Goal: Check status: Check status

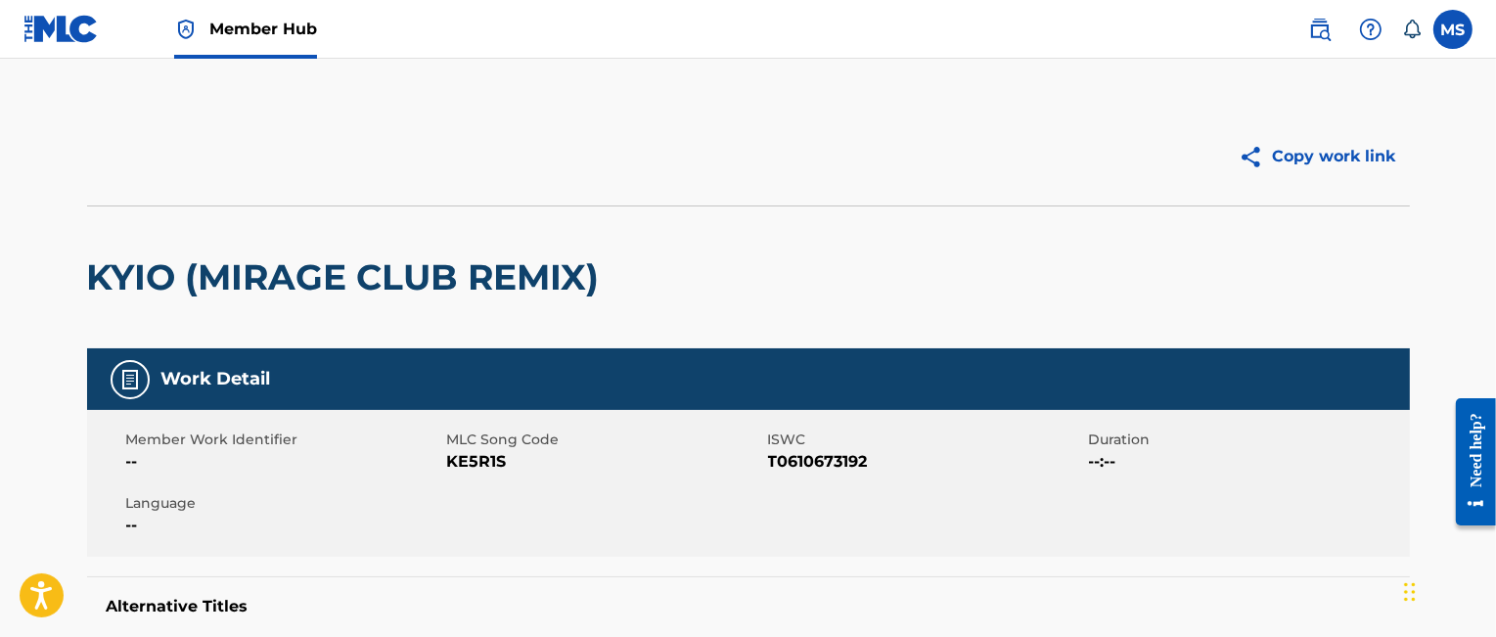
click at [282, 33] on span "Member Hub" at bounding box center [263, 29] width 108 height 23
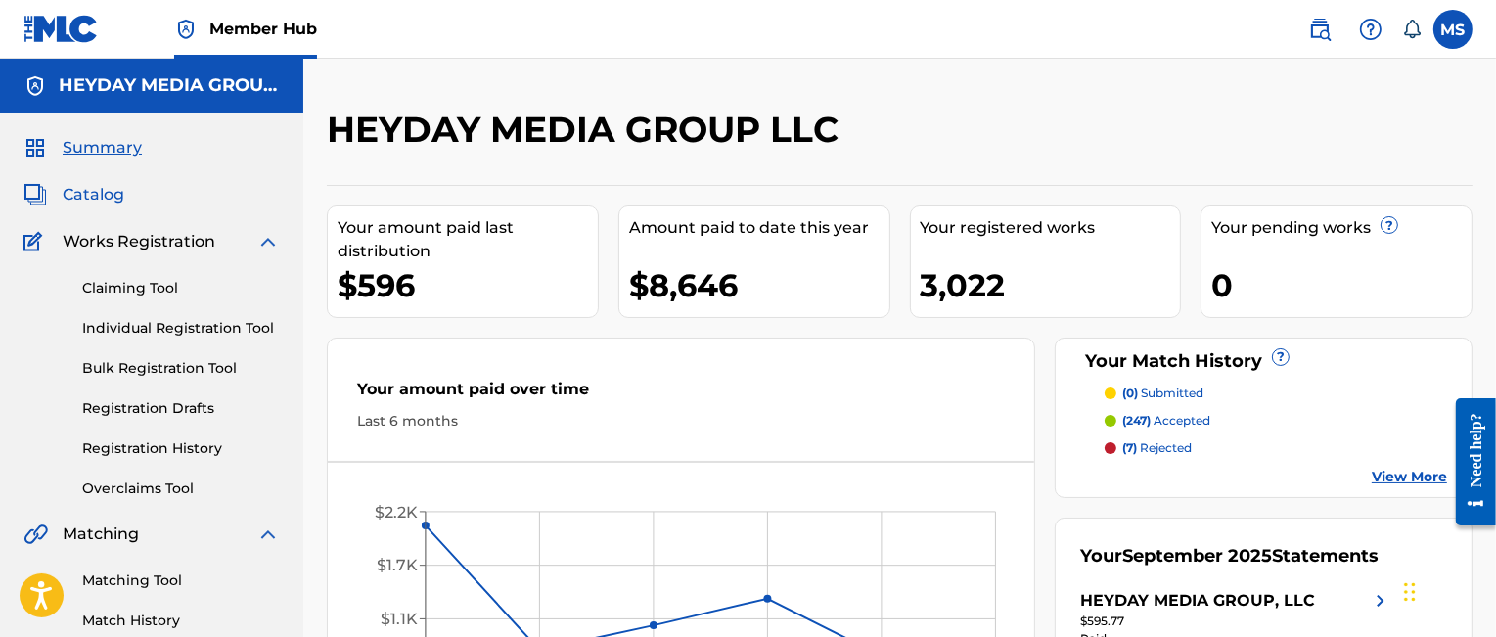
click at [100, 197] on span "Catalog" at bounding box center [94, 194] width 62 height 23
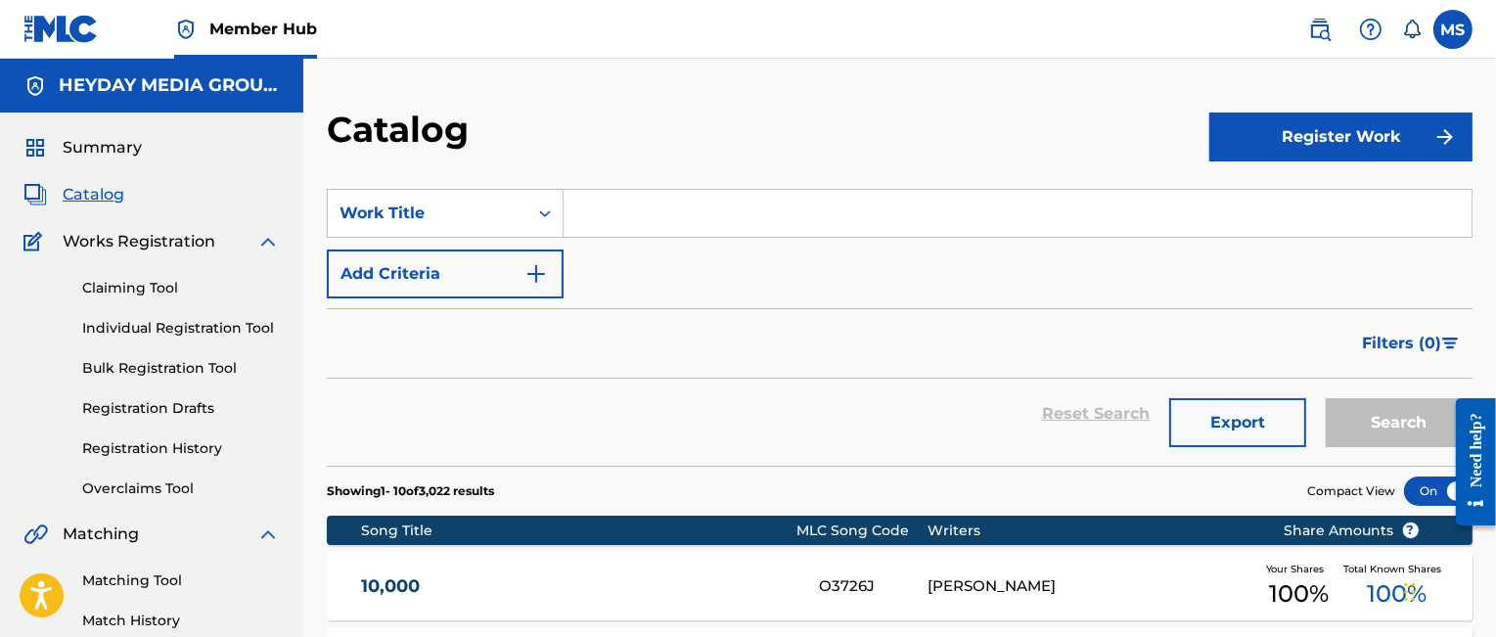
click at [605, 212] on input "Search Form" at bounding box center [1018, 213] width 908 height 47
type input ".44"
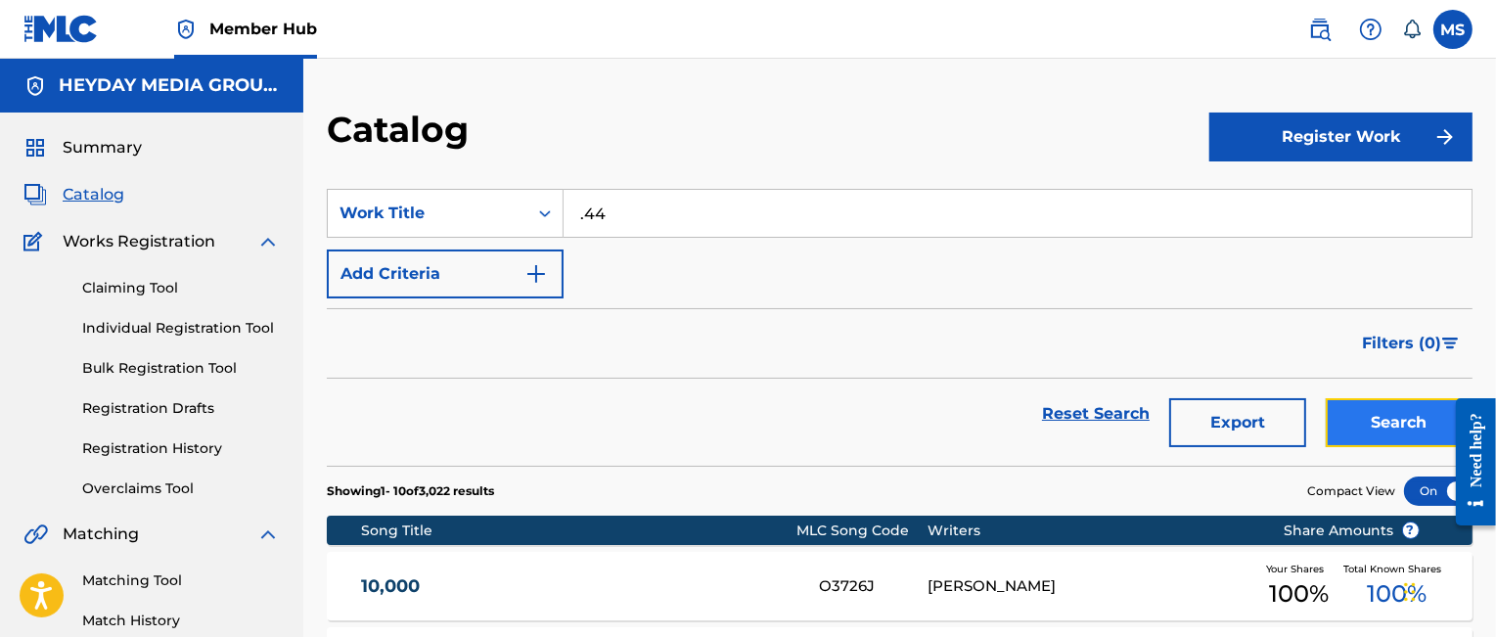
click at [1388, 423] on button "Search" at bounding box center [1399, 422] width 147 height 49
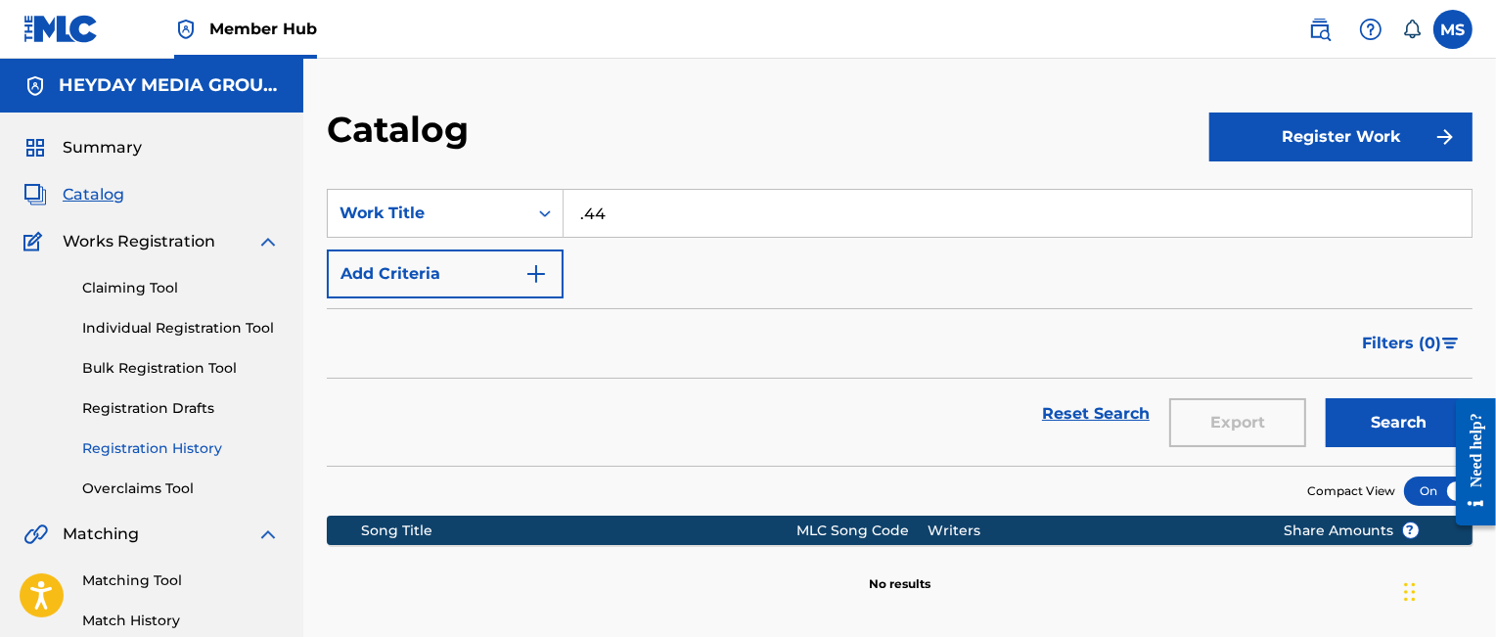
click at [149, 449] on link "Registration History" at bounding box center [181, 448] width 198 height 21
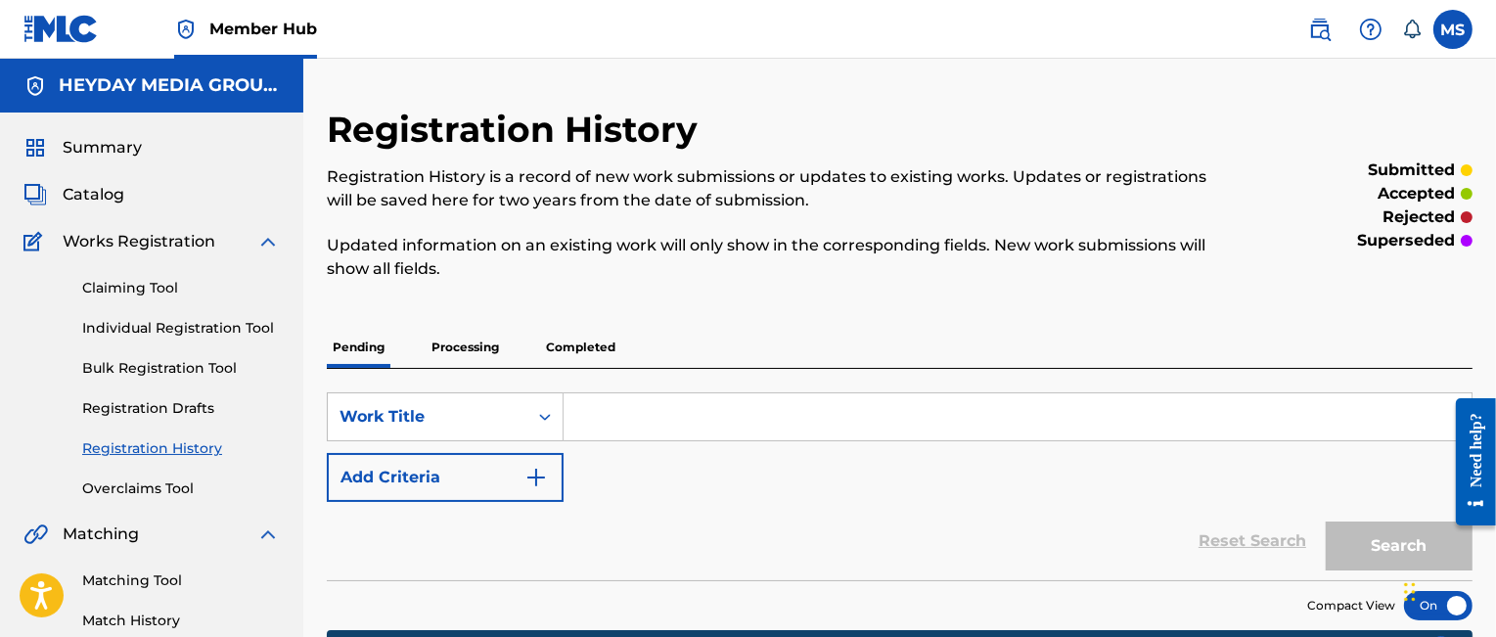
click at [621, 416] on input "Search Form" at bounding box center [1018, 416] width 908 height 47
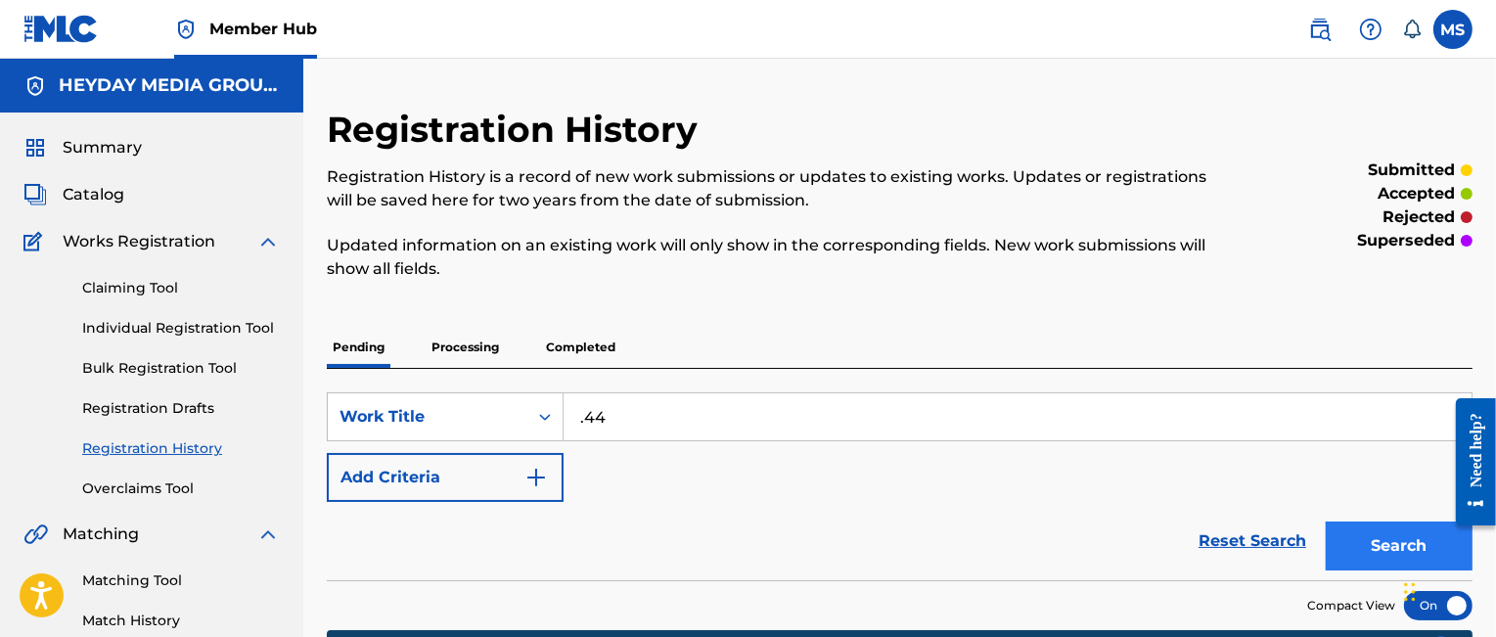
type input ".44"
click at [1378, 535] on button "Search" at bounding box center [1399, 546] width 147 height 49
click at [462, 345] on p "Processing" at bounding box center [465, 347] width 79 height 41
click at [592, 342] on p "Completed" at bounding box center [580, 347] width 81 height 41
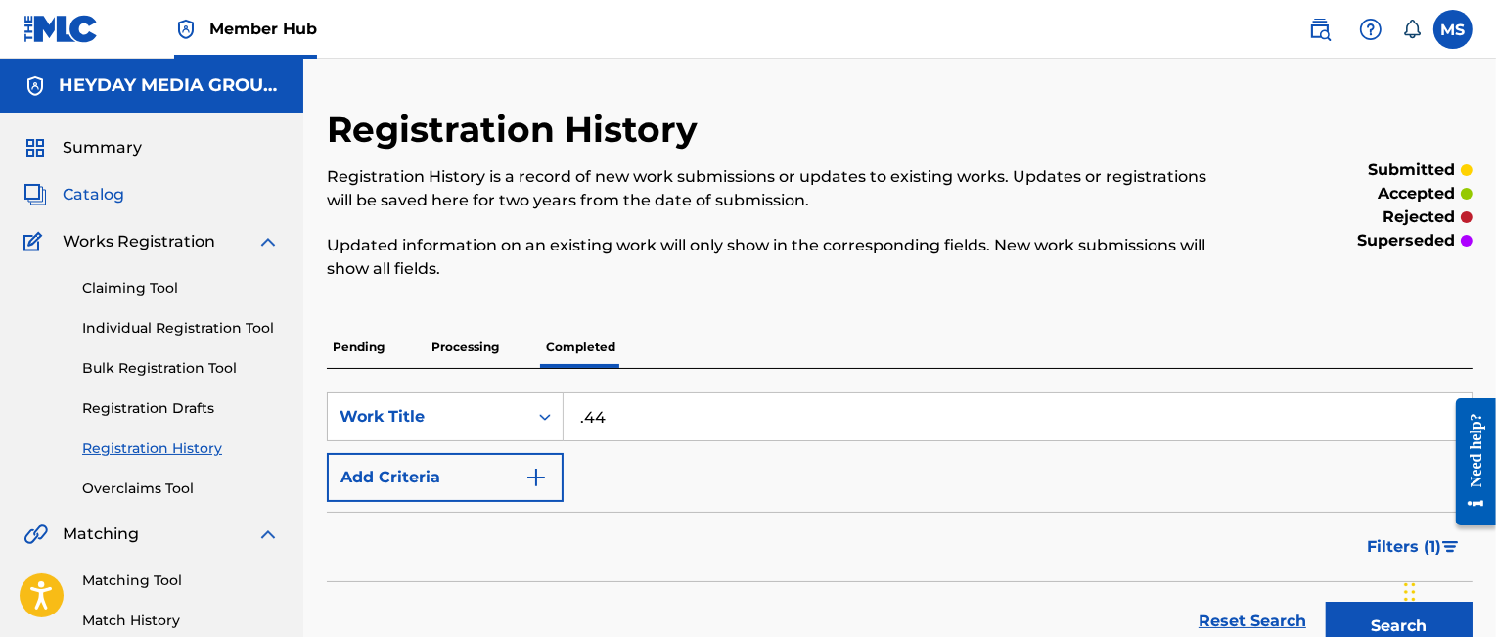
click at [102, 191] on span "Catalog" at bounding box center [94, 194] width 62 height 23
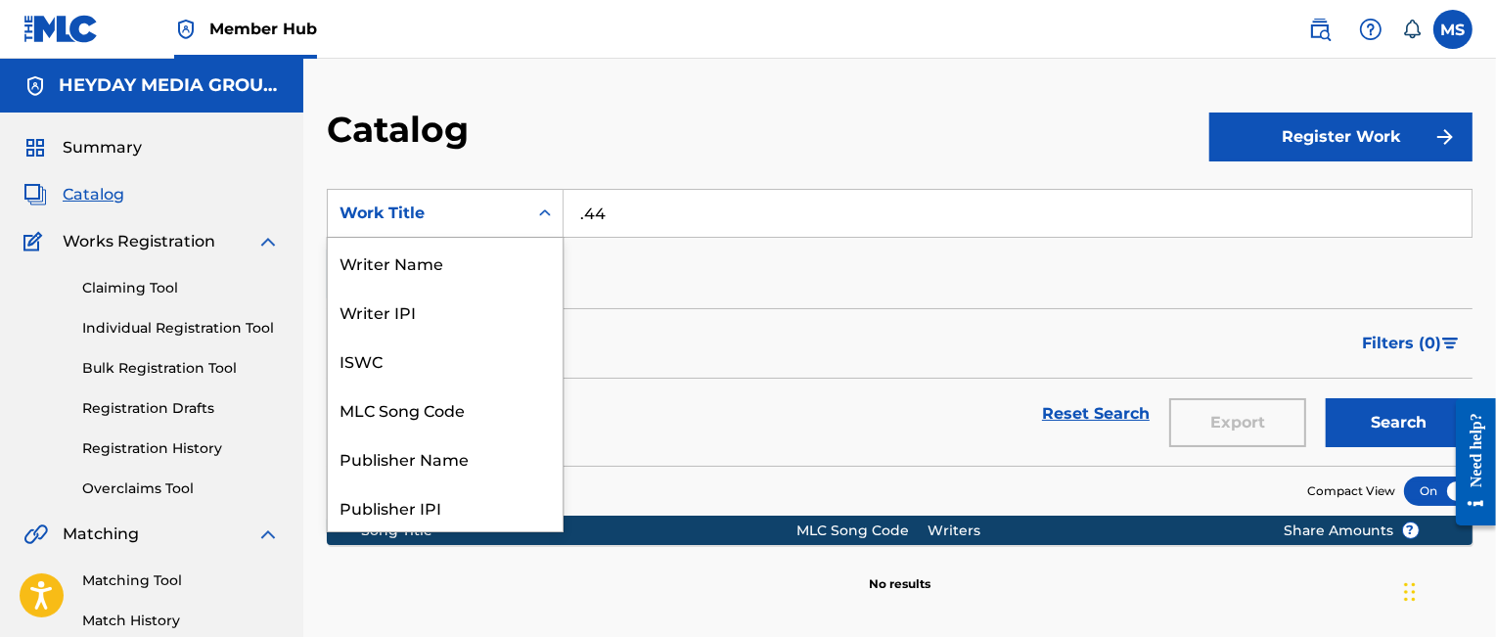
click at [540, 208] on icon "Search Form" at bounding box center [545, 214] width 20 height 20
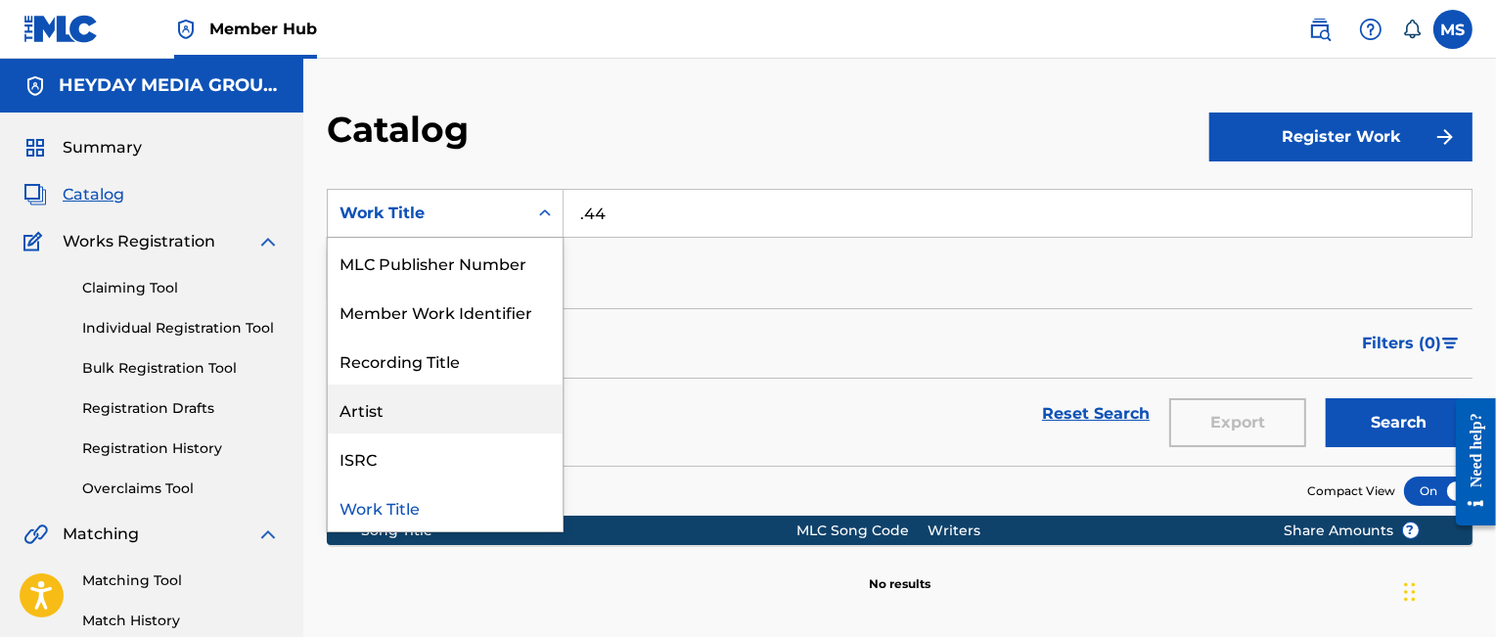
click at [395, 409] on div "Artist" at bounding box center [445, 409] width 235 height 49
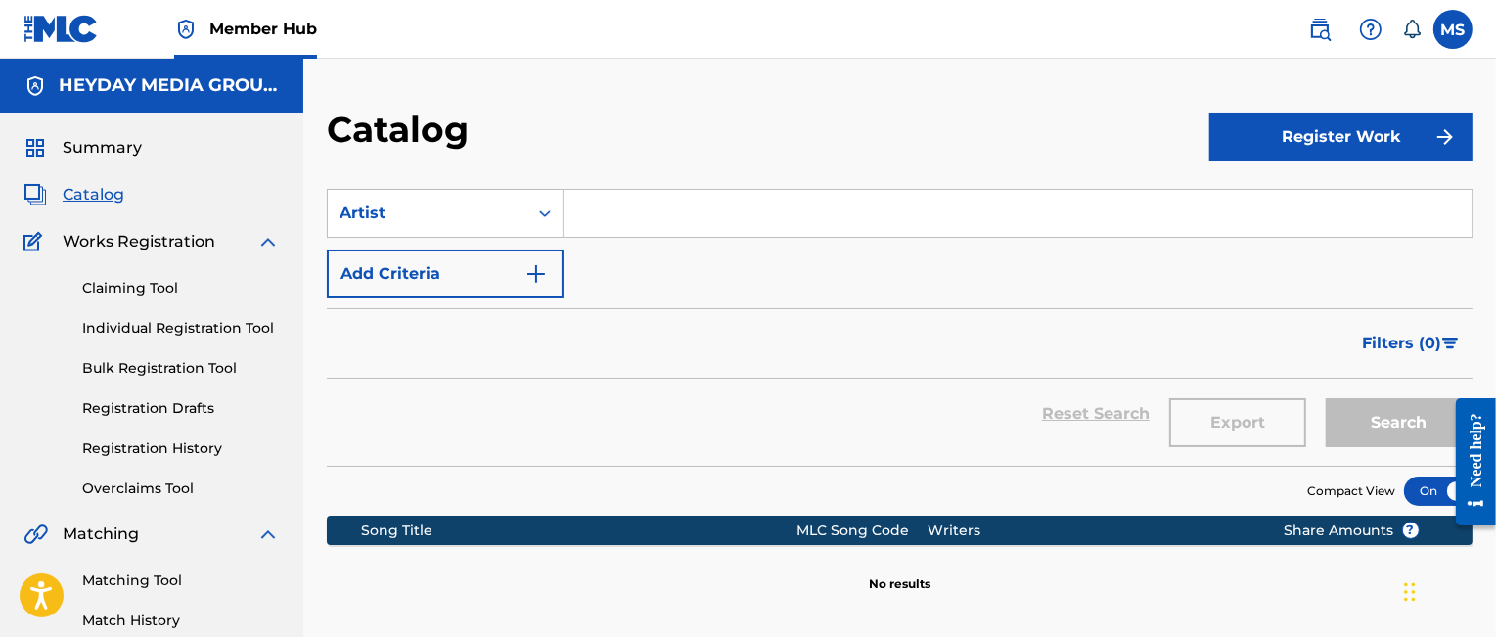
click at [615, 212] on input "Search Form" at bounding box center [1018, 213] width 908 height 47
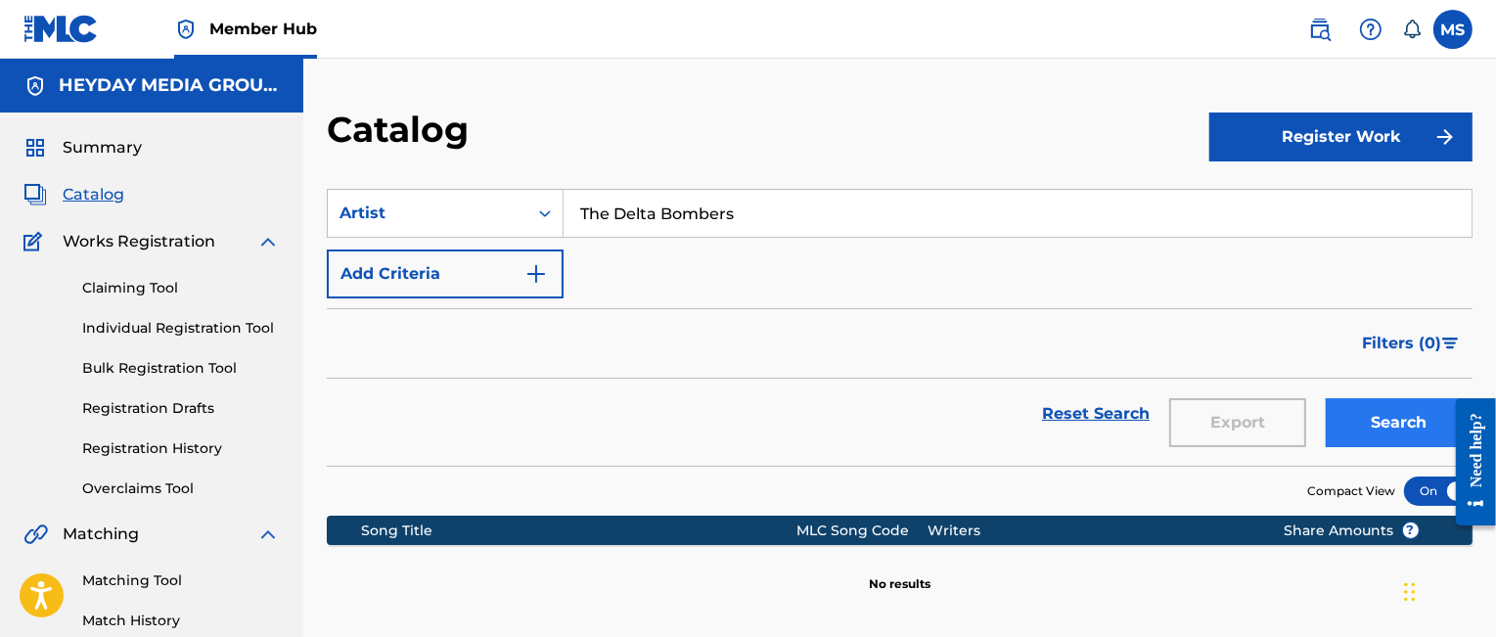
type input "The Delta Bombers"
click at [1405, 425] on button "Search" at bounding box center [1399, 422] width 147 height 49
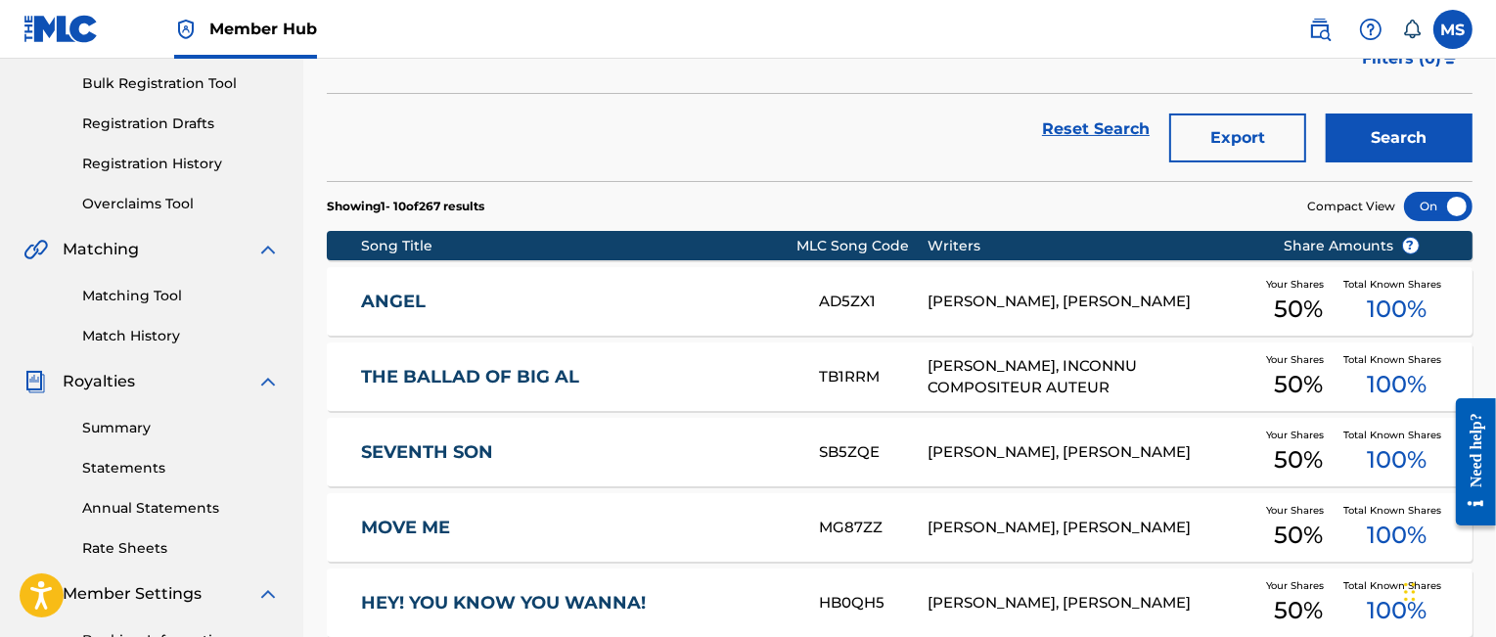
scroll to position [327, 0]
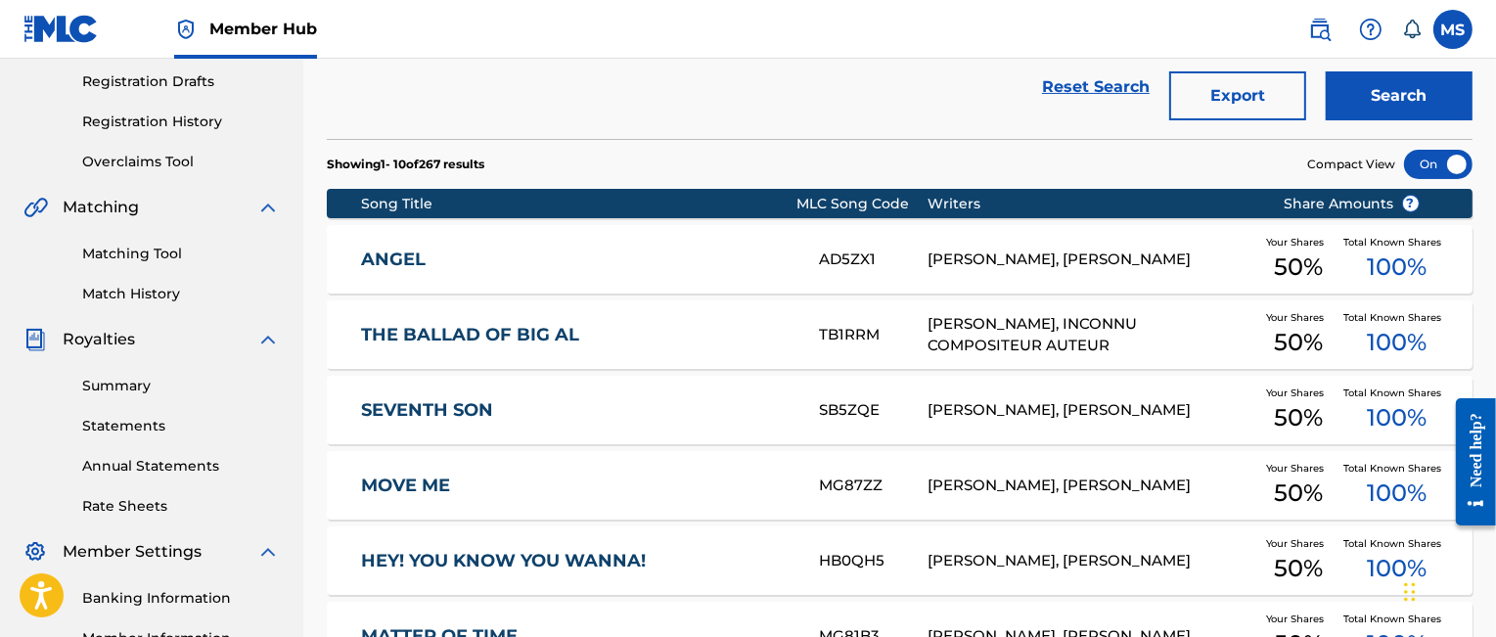
click at [394, 253] on link "ANGEL" at bounding box center [577, 260] width 432 height 23
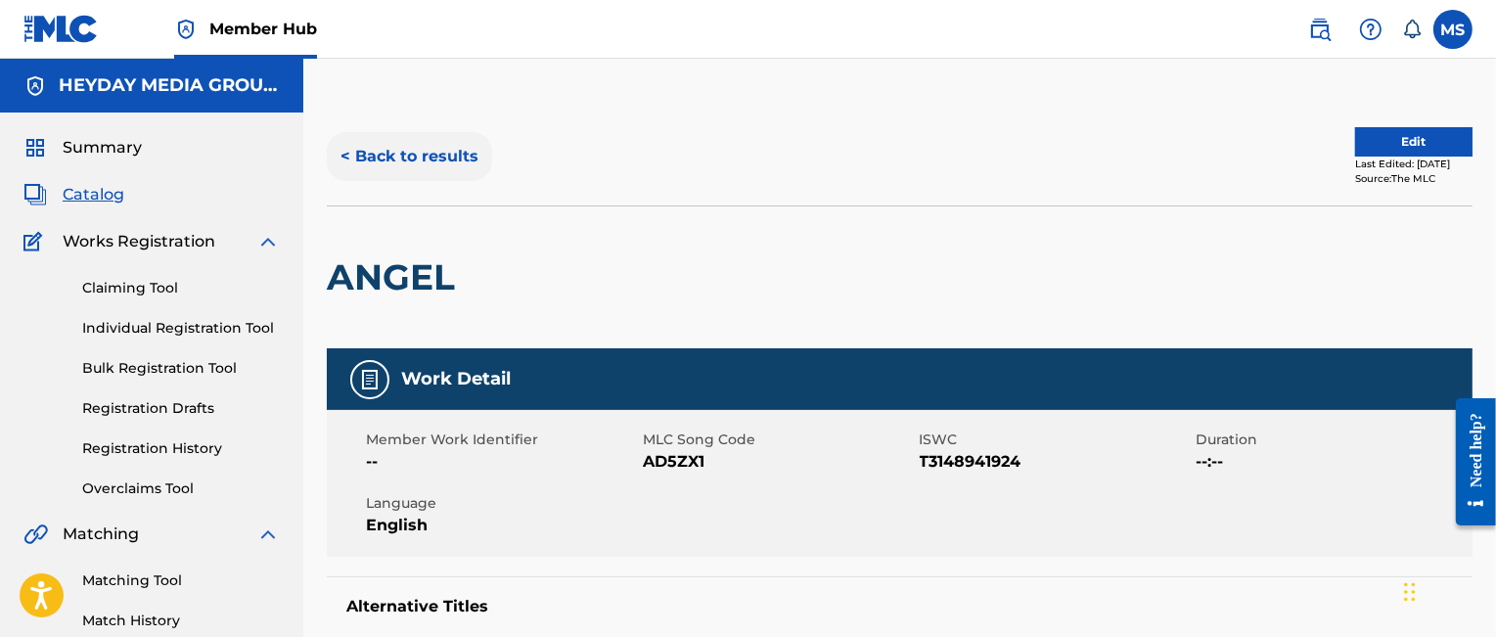
click at [413, 156] on button "< Back to results" at bounding box center [409, 156] width 165 height 49
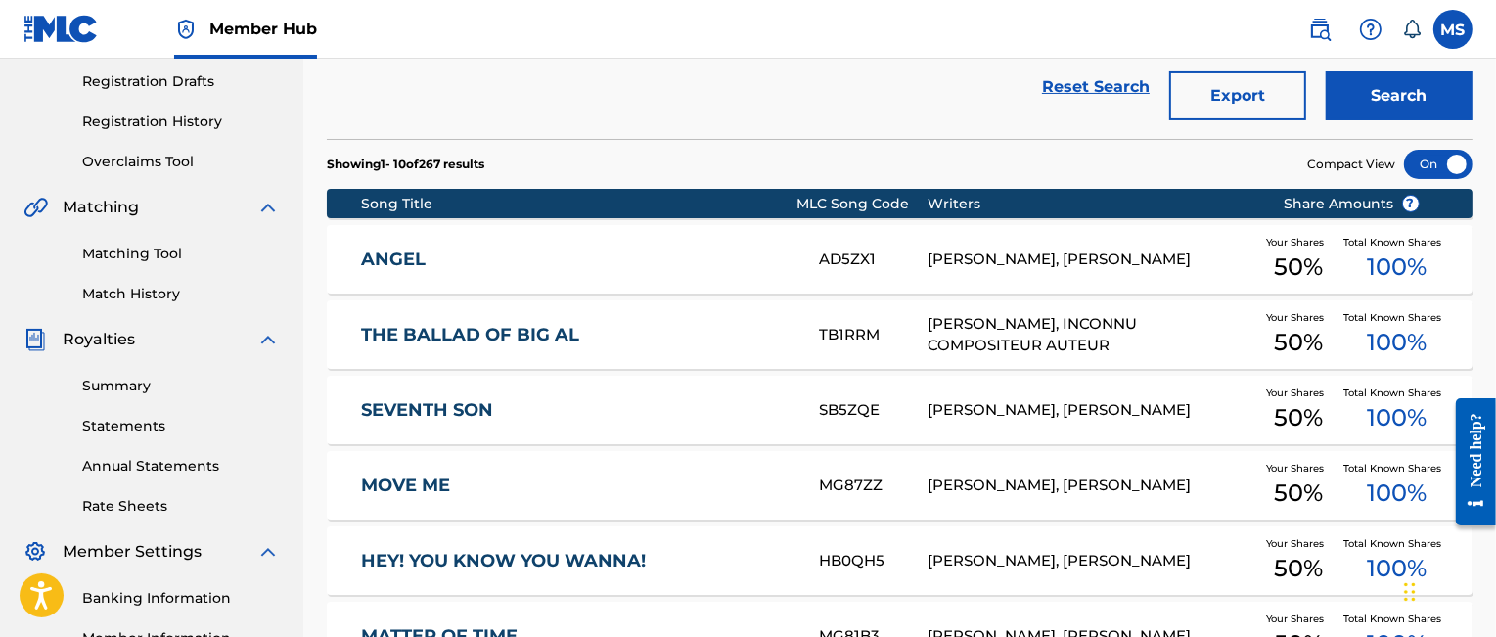
click at [503, 330] on link "THE BALLAD OF BIG AL" at bounding box center [577, 335] width 432 height 23
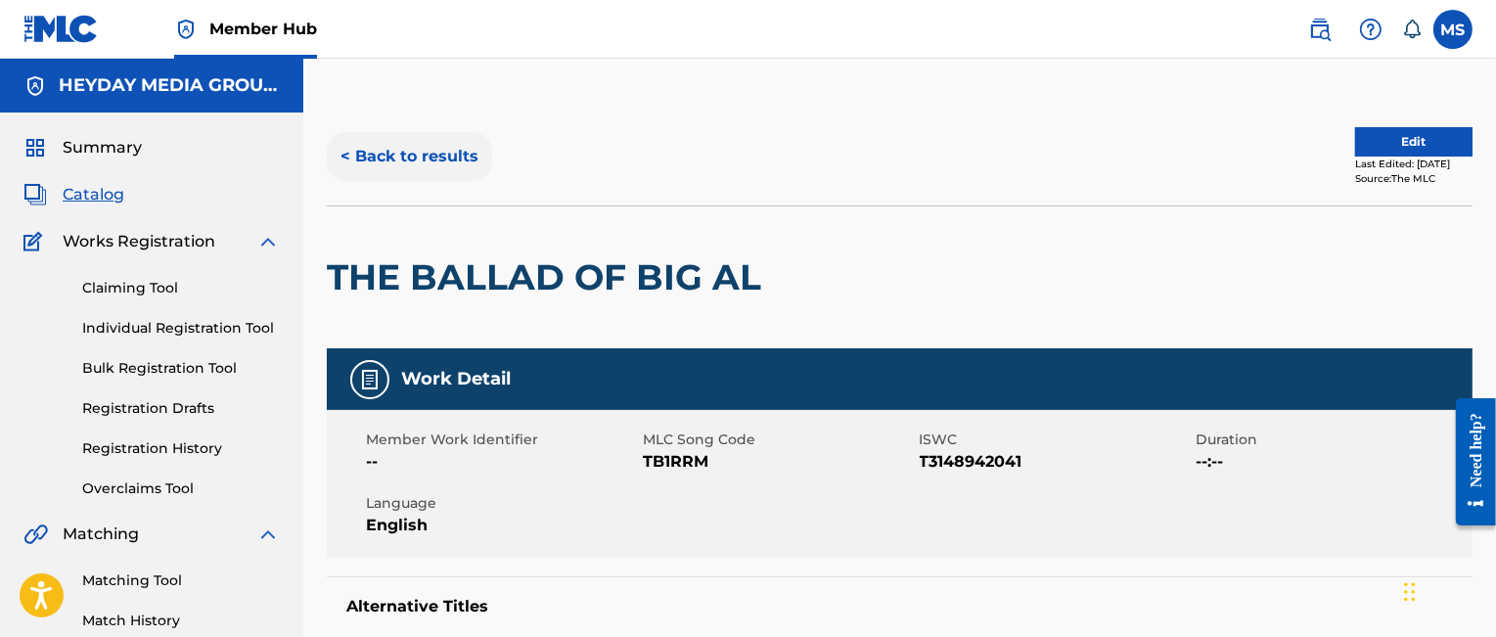
click at [413, 158] on button "< Back to results" at bounding box center [409, 156] width 165 height 49
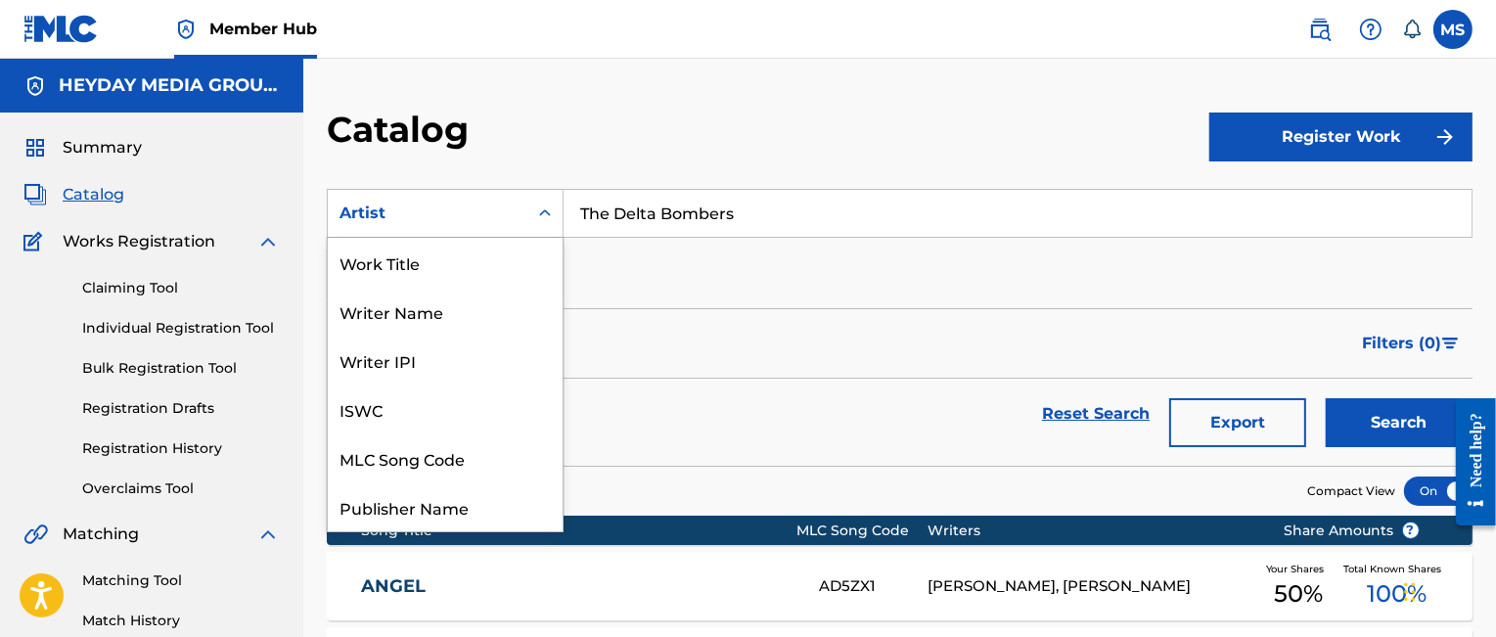
click at [542, 208] on icon "Search Form" at bounding box center [545, 214] width 20 height 20
click at [442, 456] on div "MLC Song Code" at bounding box center [445, 457] width 235 height 49
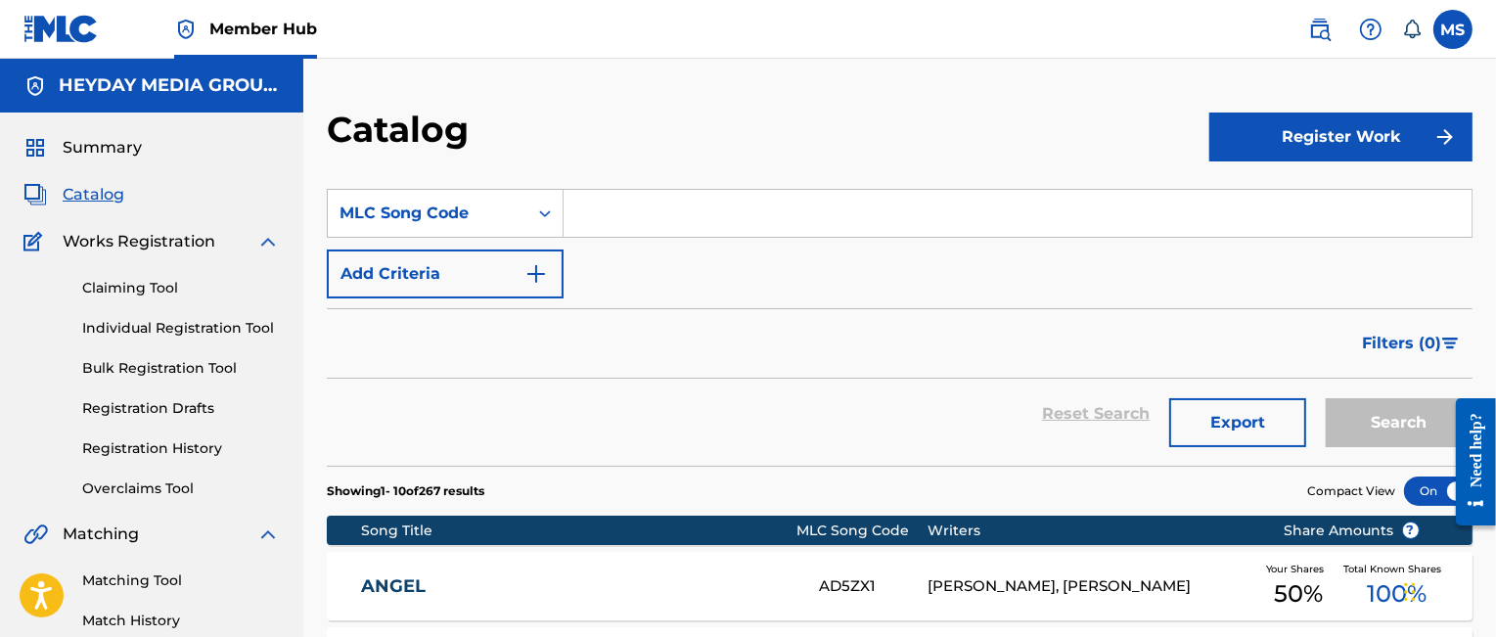
click at [614, 211] on input "Search Form" at bounding box center [1018, 213] width 908 height 47
paste input "BA65K2"
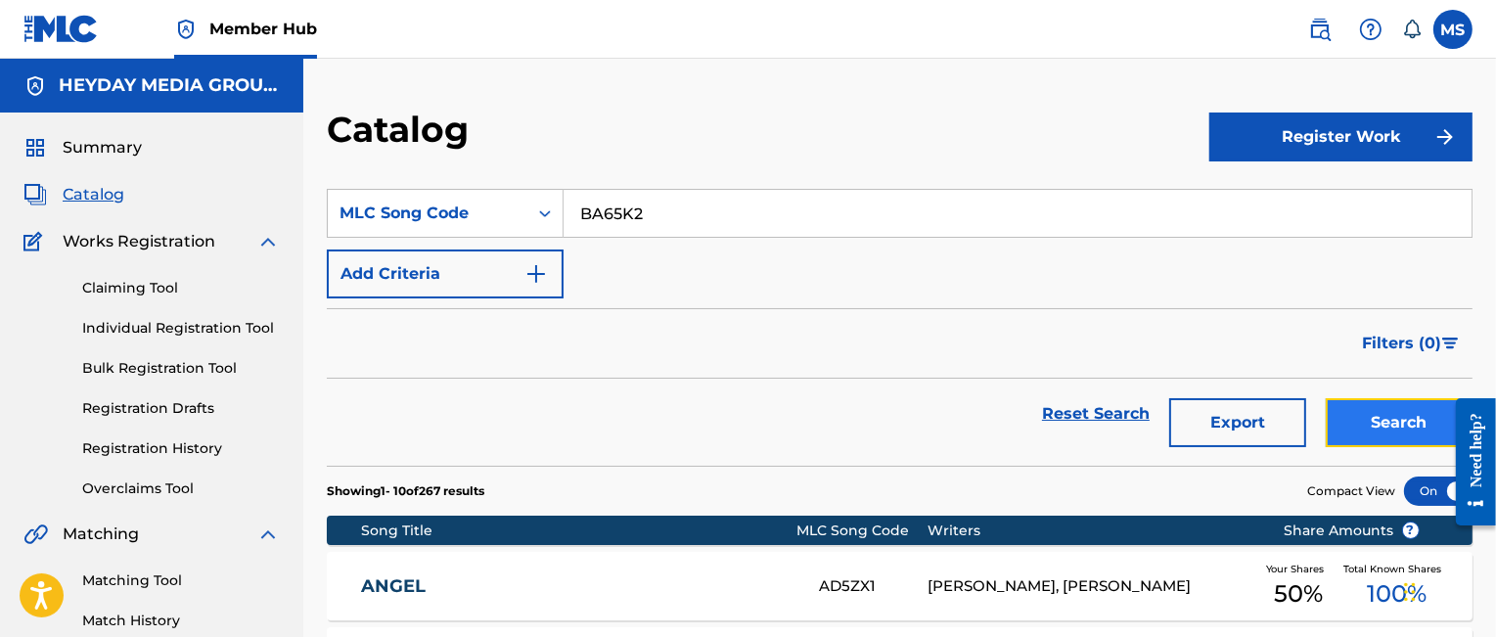
click at [1400, 414] on button "Search" at bounding box center [1399, 422] width 147 height 49
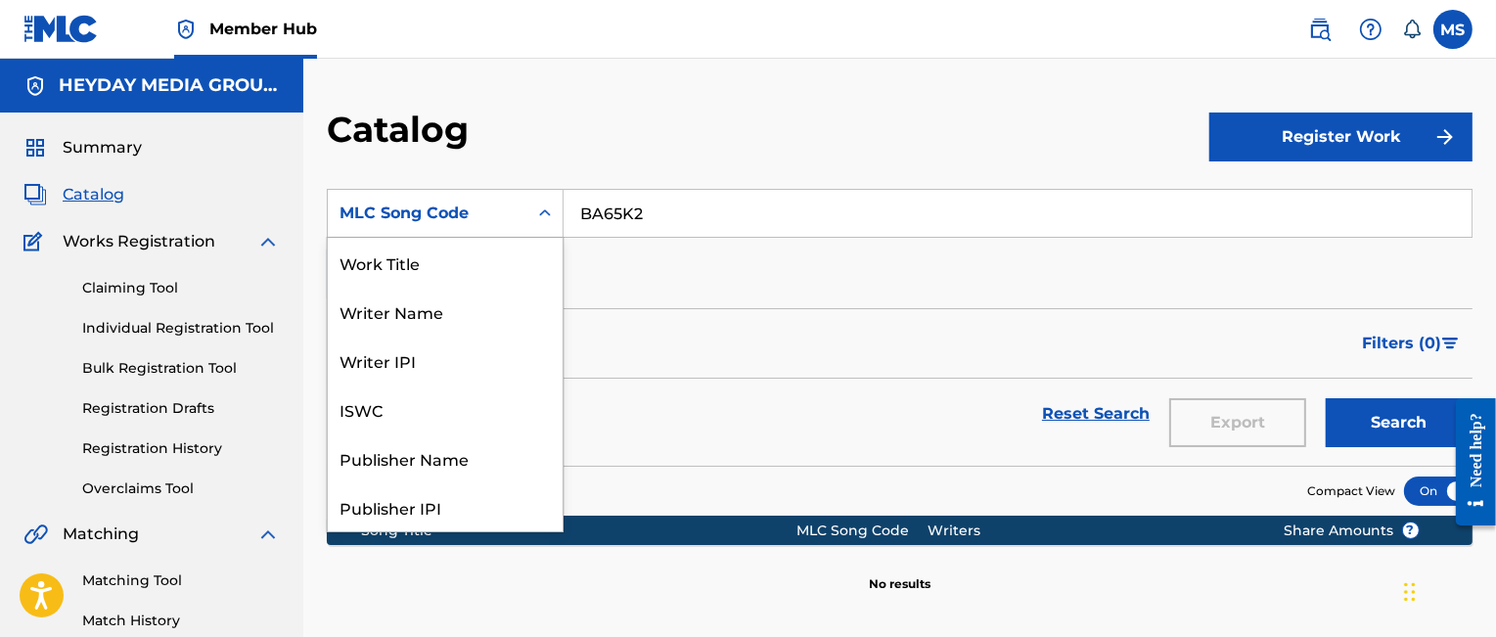
click at [543, 209] on icon "Search Form" at bounding box center [545, 214] width 20 height 20
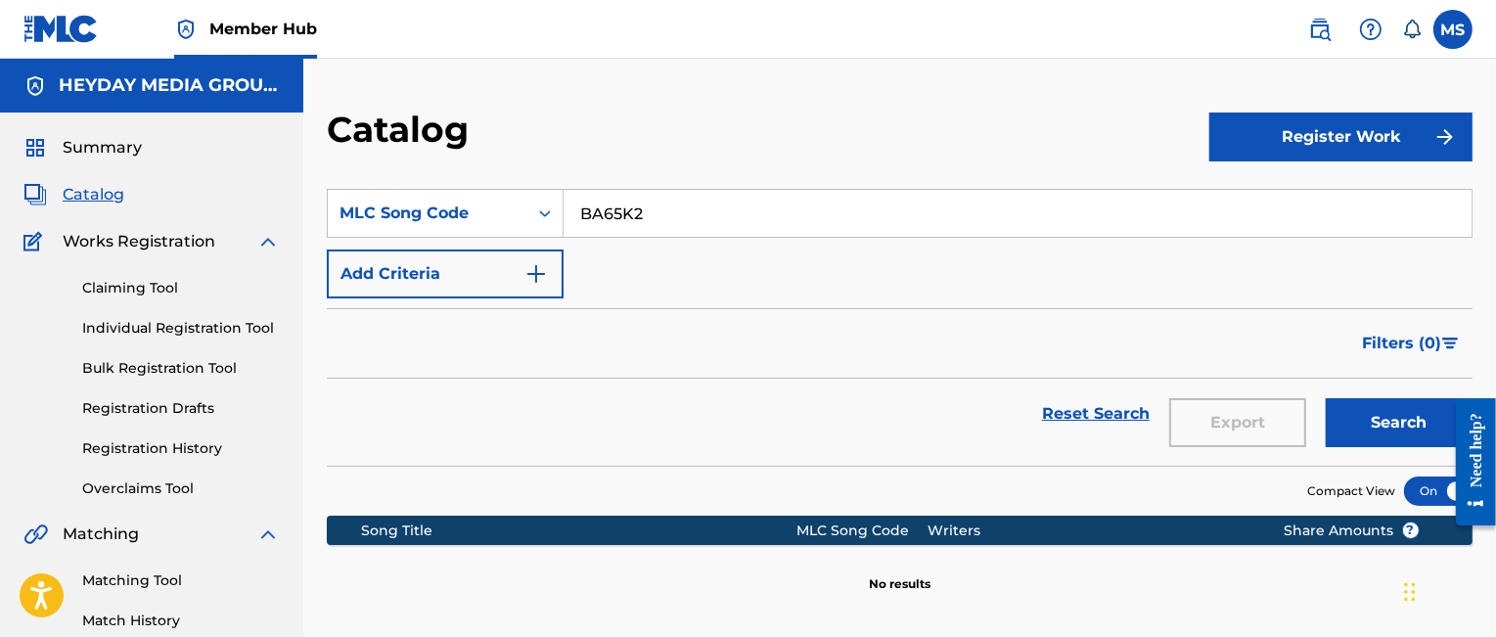
click at [711, 332] on div "Filters ( 0 )" at bounding box center [900, 343] width 1146 height 70
drag, startPoint x: 672, startPoint y: 215, endPoint x: 525, endPoint y: 210, distance: 146.9
click at [525, 210] on div "SearchWithCriteriab7dbf460-78a6-4b26-ac1a-e9c5ab015c24 MLC Song Code BA65K2" at bounding box center [900, 213] width 1146 height 49
paste input "1B73GY"
type input "1B73GY"
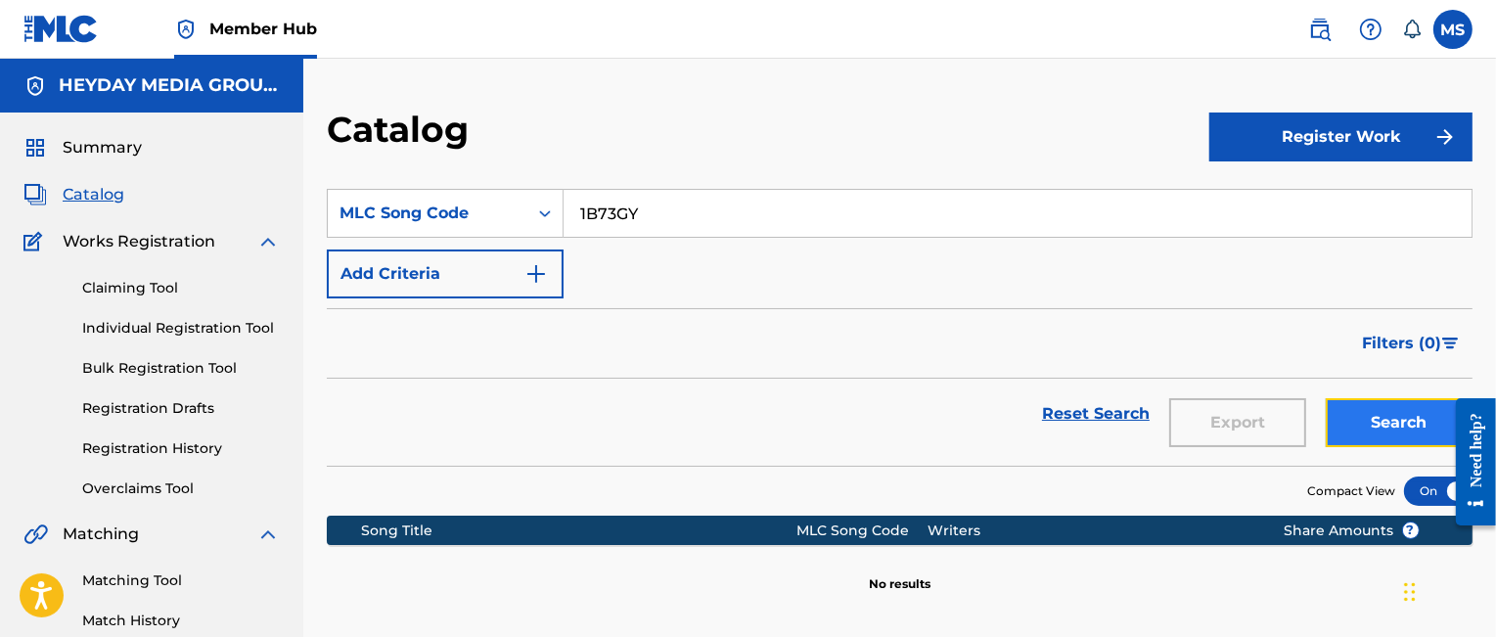
click at [1398, 413] on button "Search" at bounding box center [1399, 422] width 147 height 49
